Goal: Task Accomplishment & Management: Use online tool/utility

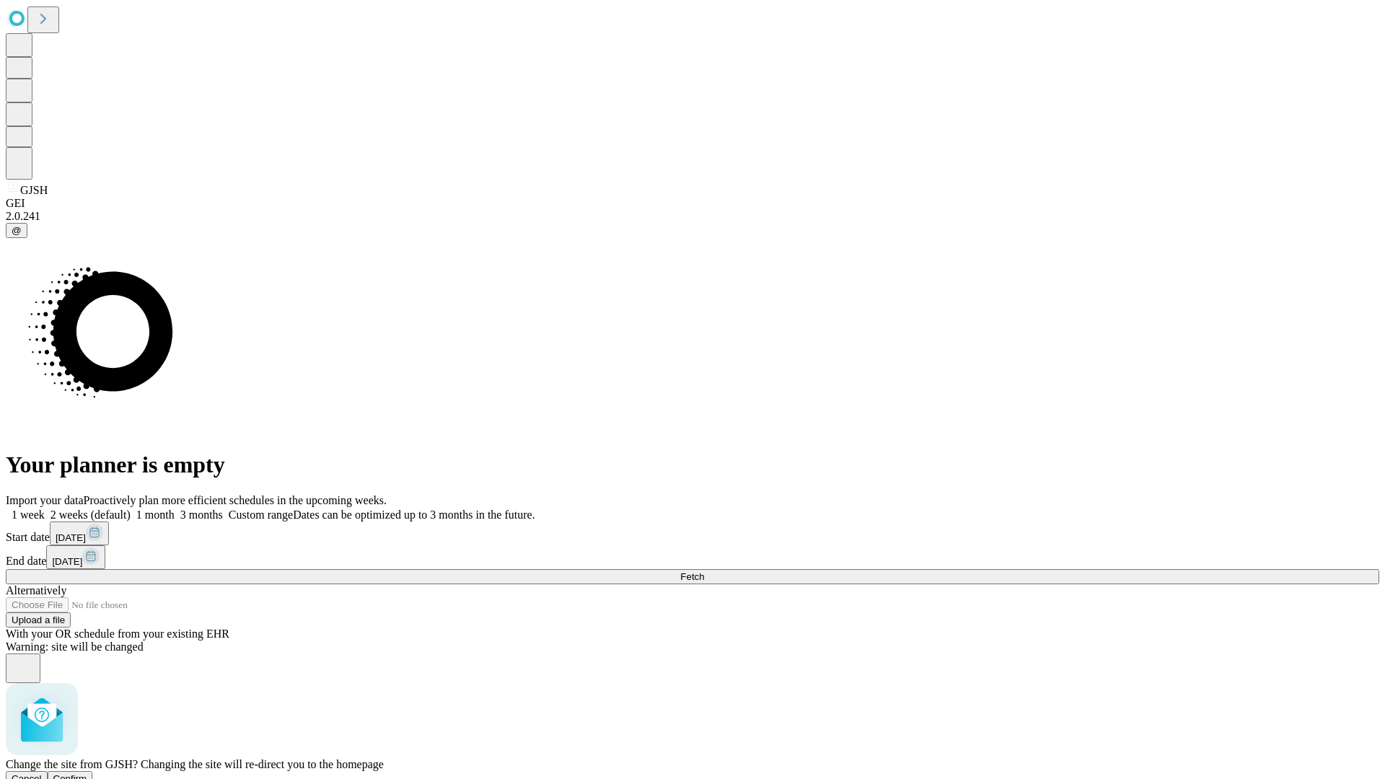
click at [87, 773] on span "Confirm" at bounding box center [70, 778] width 34 height 11
click at [175, 509] on label "1 month" at bounding box center [153, 515] width 44 height 12
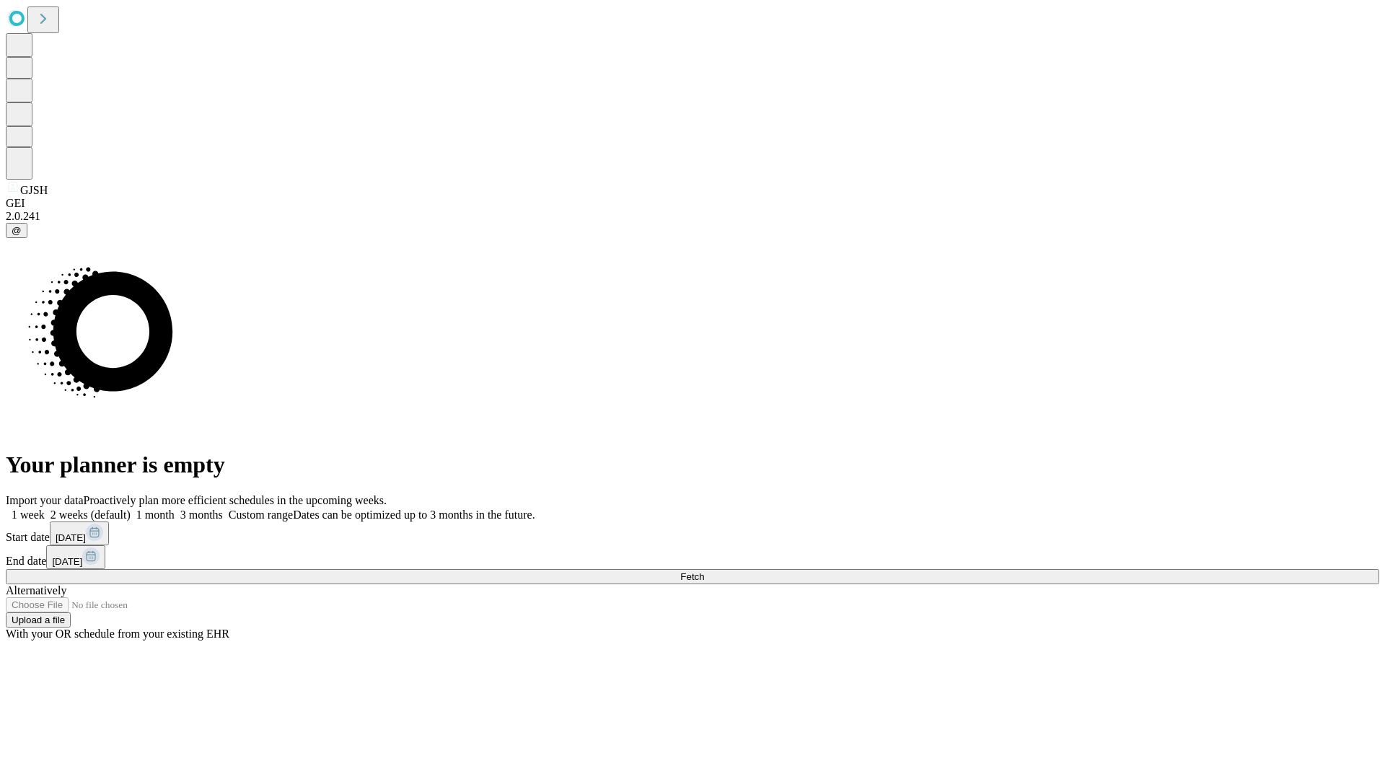
click at [704, 571] on span "Fetch" at bounding box center [692, 576] width 24 height 11
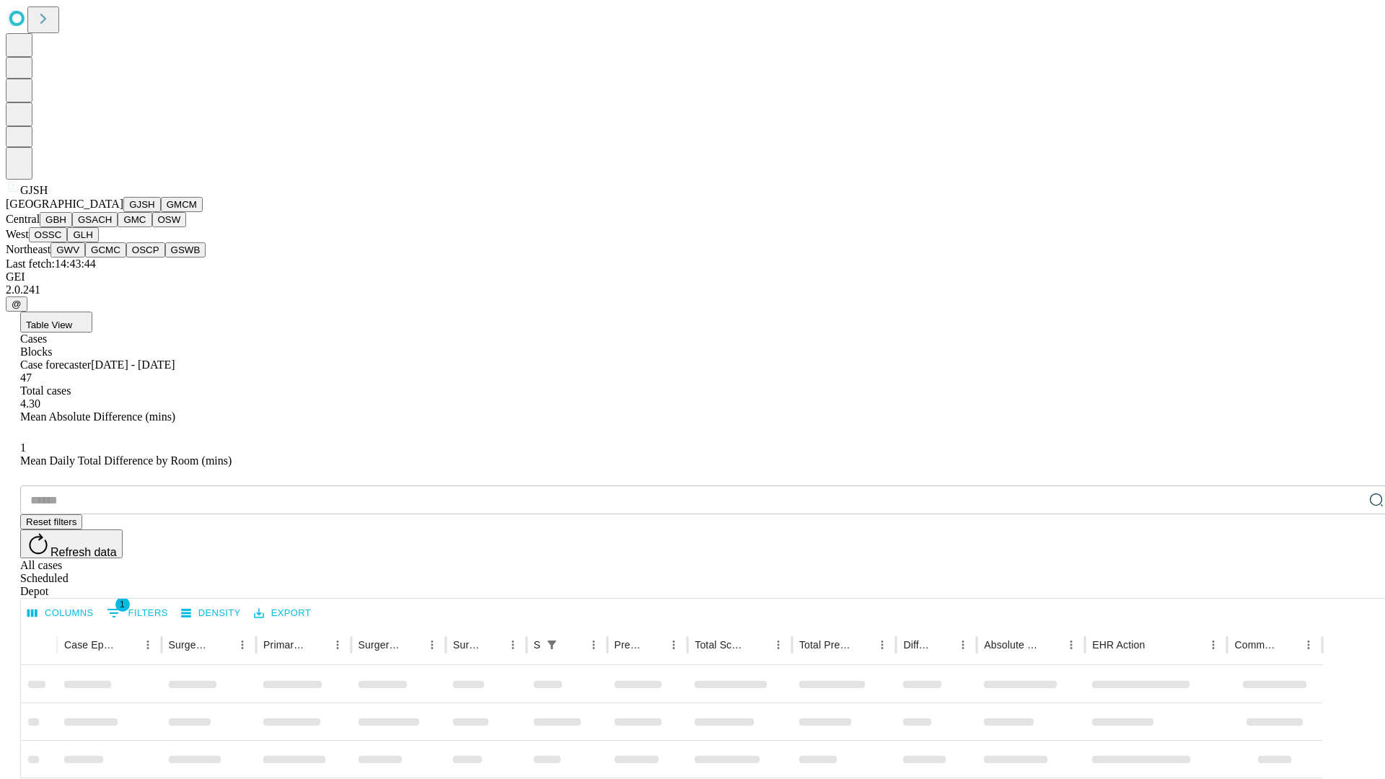
click at [161, 212] on button "GMCM" at bounding box center [182, 204] width 42 height 15
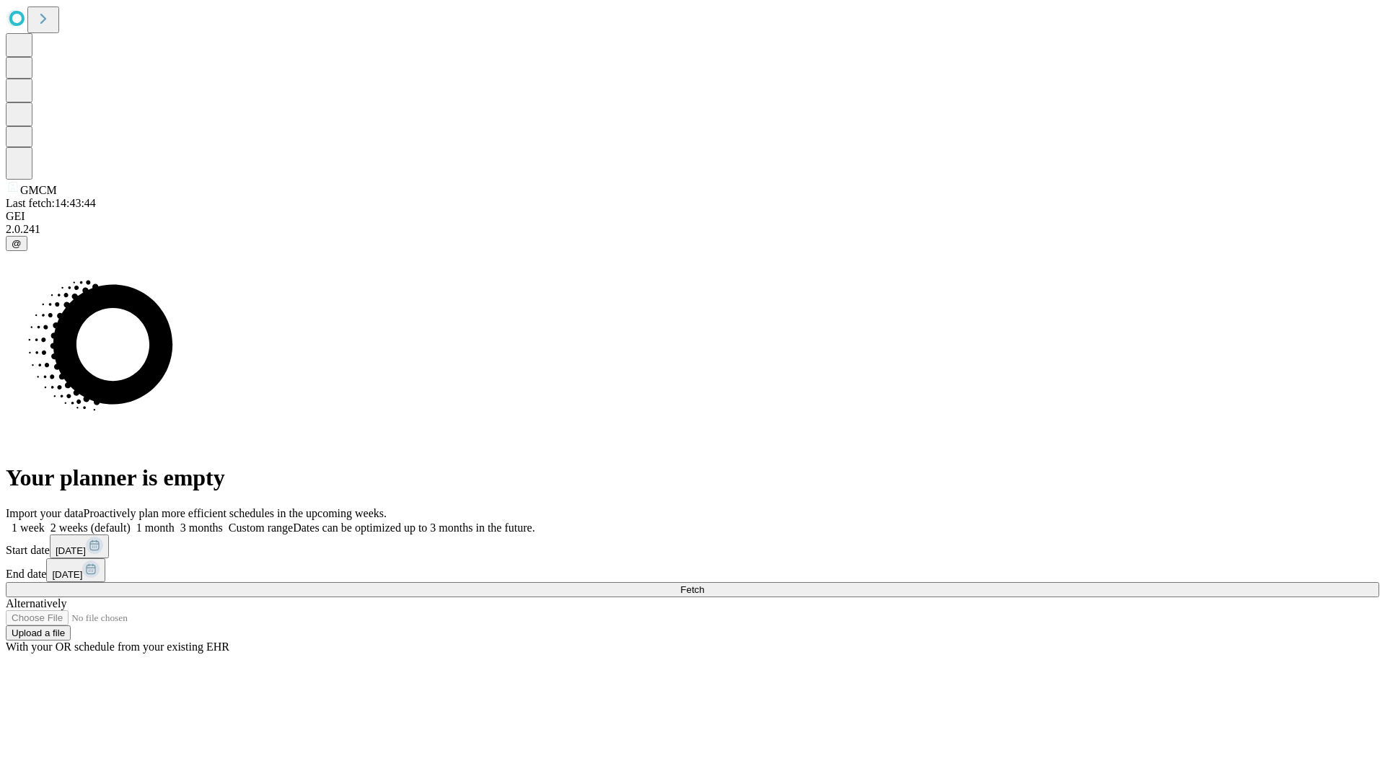
click at [704, 584] on span "Fetch" at bounding box center [692, 589] width 24 height 11
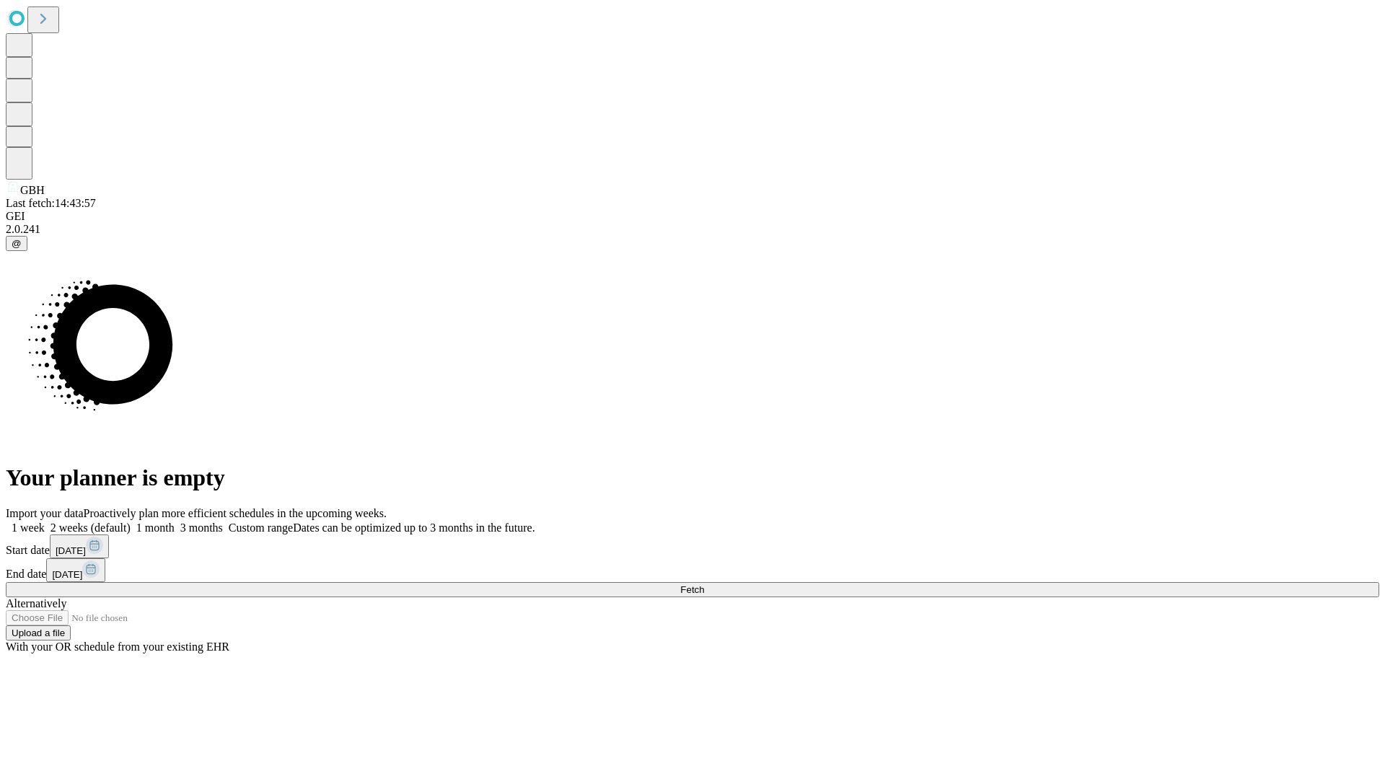
click at [175, 522] on label "1 month" at bounding box center [153, 528] width 44 height 12
click at [704, 584] on span "Fetch" at bounding box center [692, 589] width 24 height 11
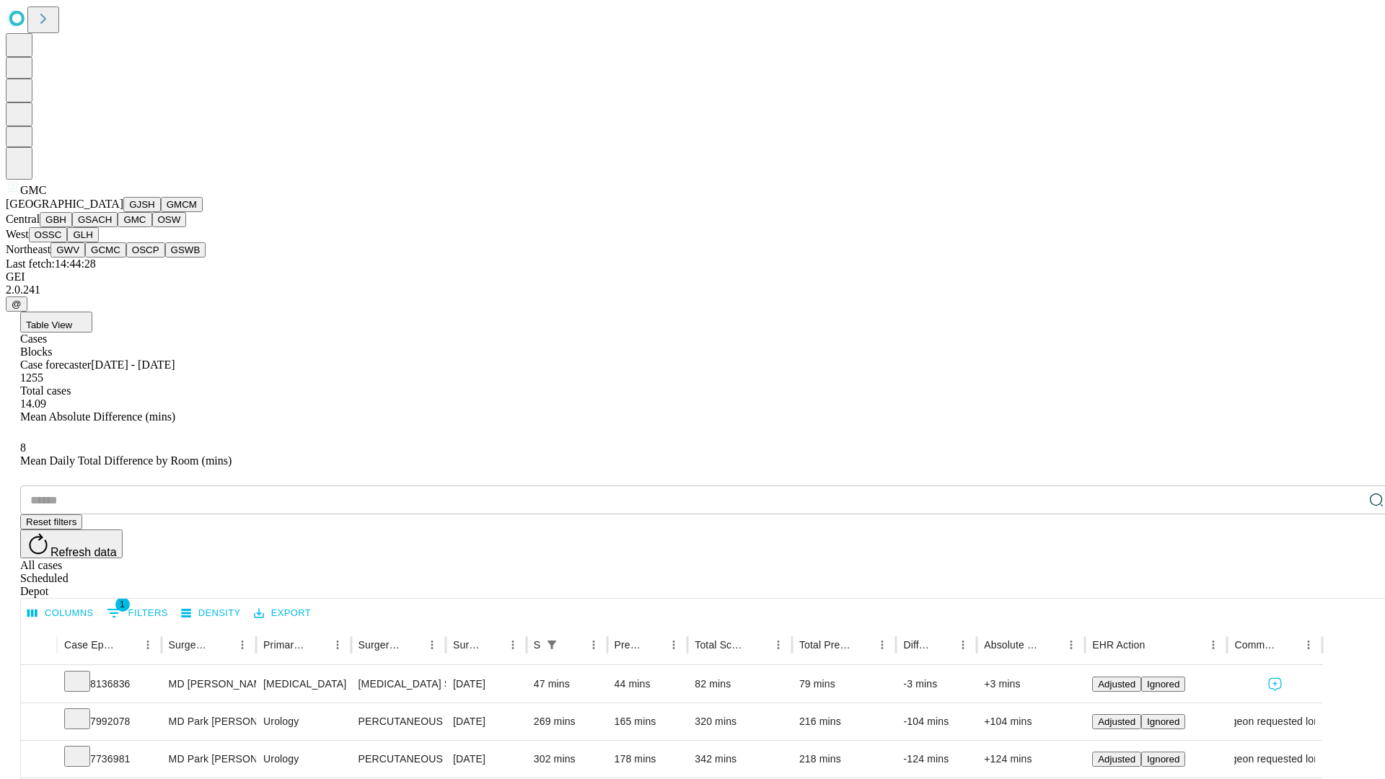
click at [152, 227] on button "OSW" at bounding box center [169, 219] width 35 height 15
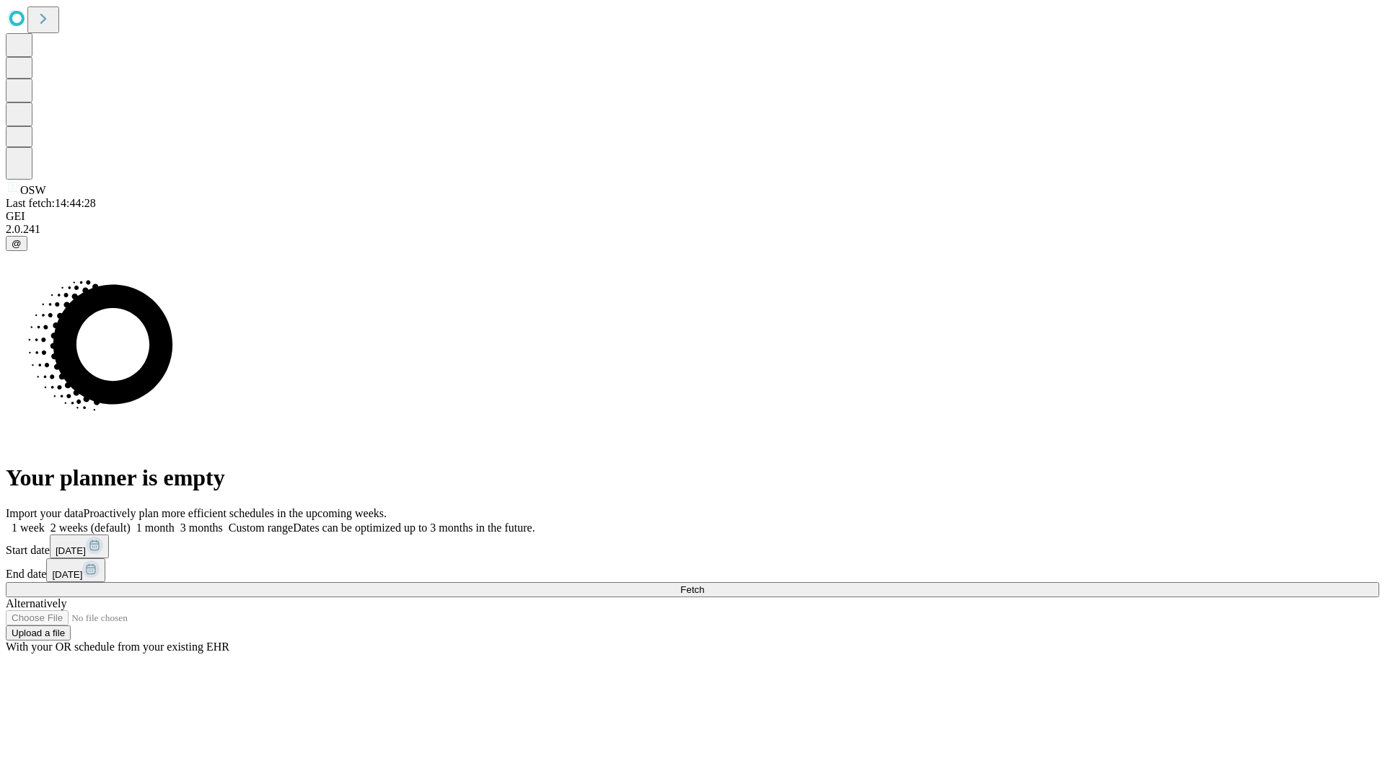
click at [175, 522] on label "1 month" at bounding box center [153, 528] width 44 height 12
click at [704, 584] on span "Fetch" at bounding box center [692, 589] width 24 height 11
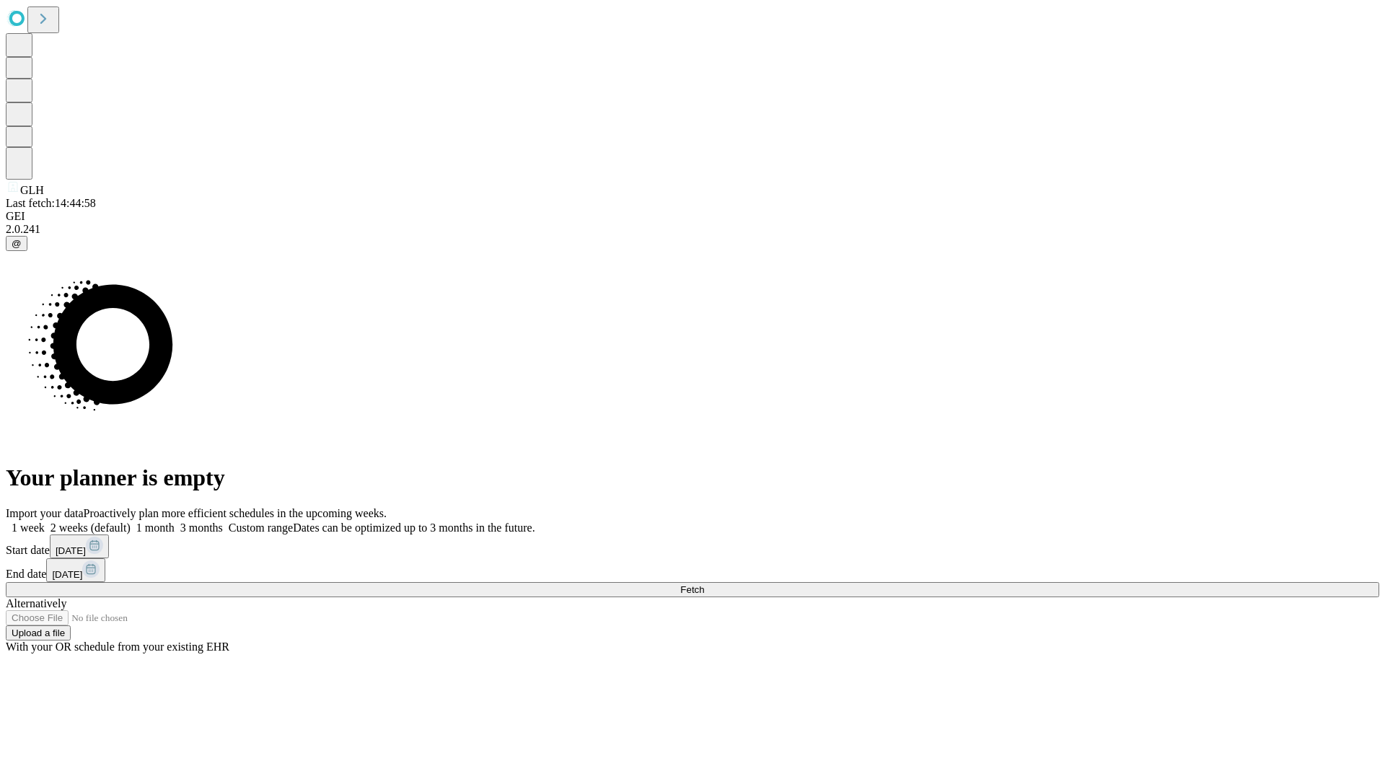
click at [175, 522] on label "1 month" at bounding box center [153, 528] width 44 height 12
click at [704, 584] on span "Fetch" at bounding box center [692, 589] width 24 height 11
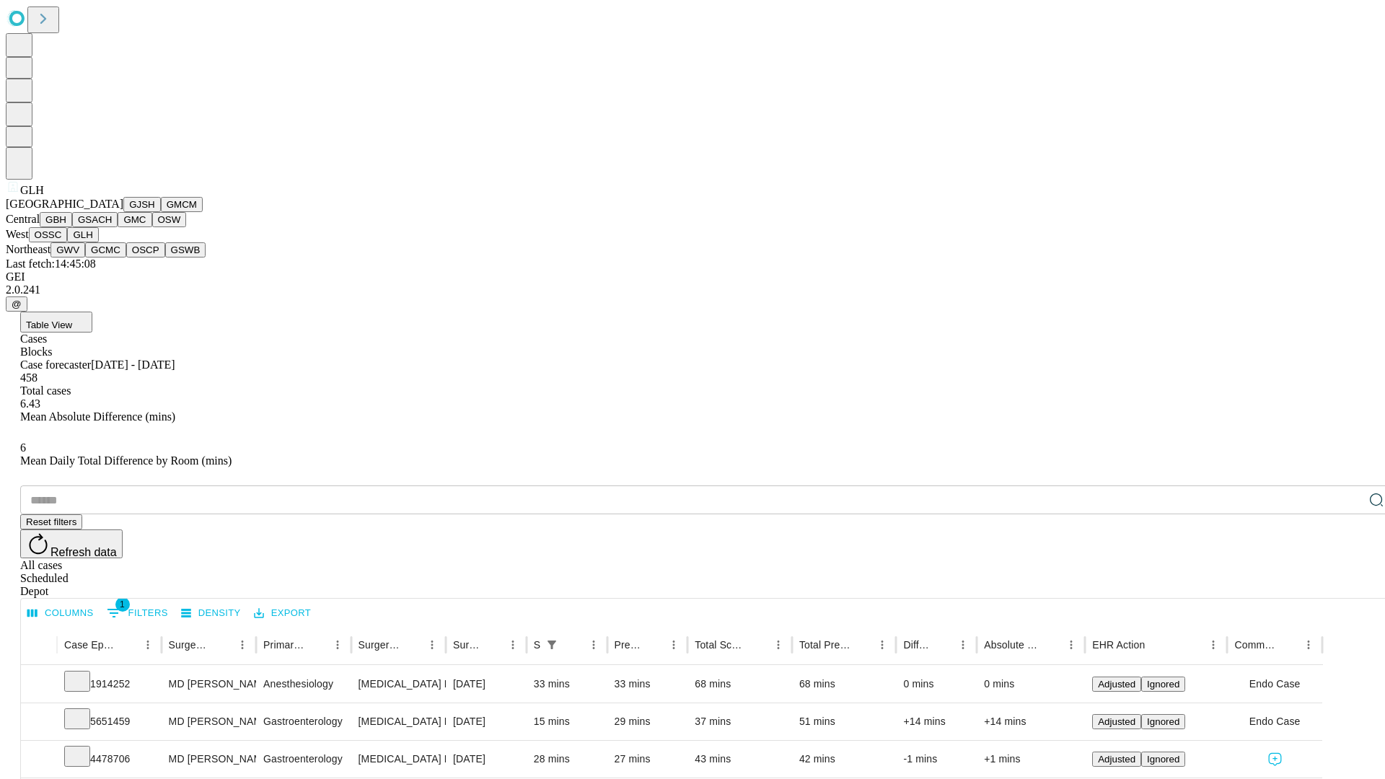
click at [85, 258] on button "GWV" at bounding box center [68, 249] width 35 height 15
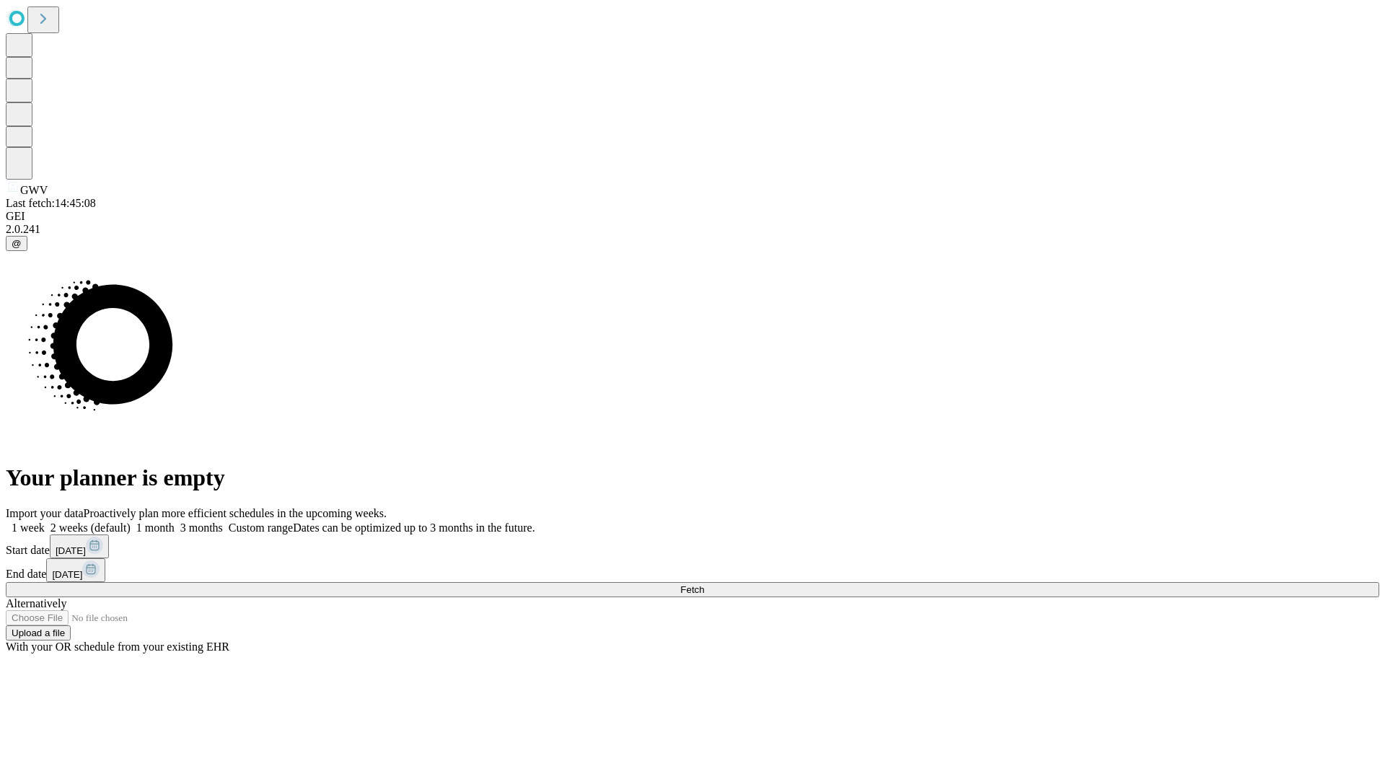
click at [704, 584] on span "Fetch" at bounding box center [692, 589] width 24 height 11
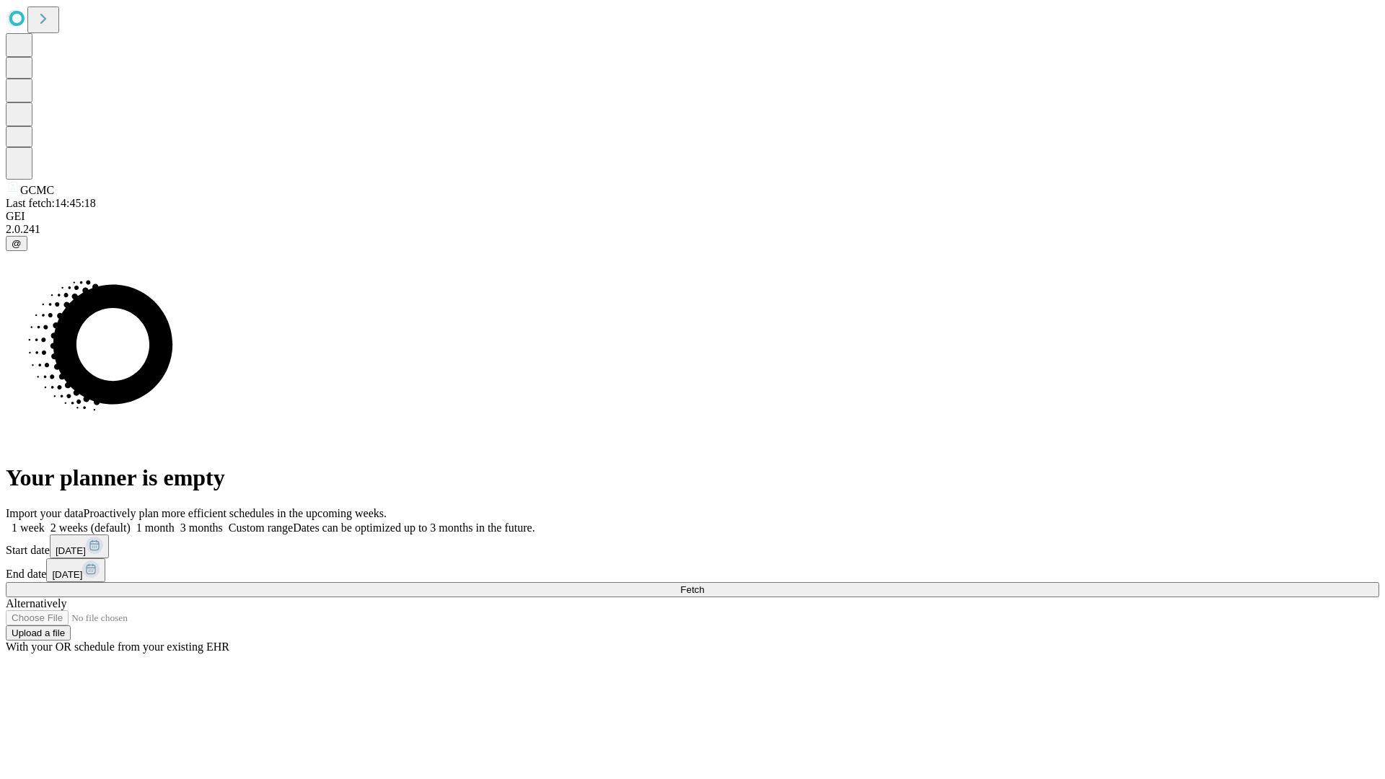
click at [175, 522] on label "1 month" at bounding box center [153, 528] width 44 height 12
click at [704, 584] on span "Fetch" at bounding box center [692, 589] width 24 height 11
